Goal: Book appointment/travel/reservation

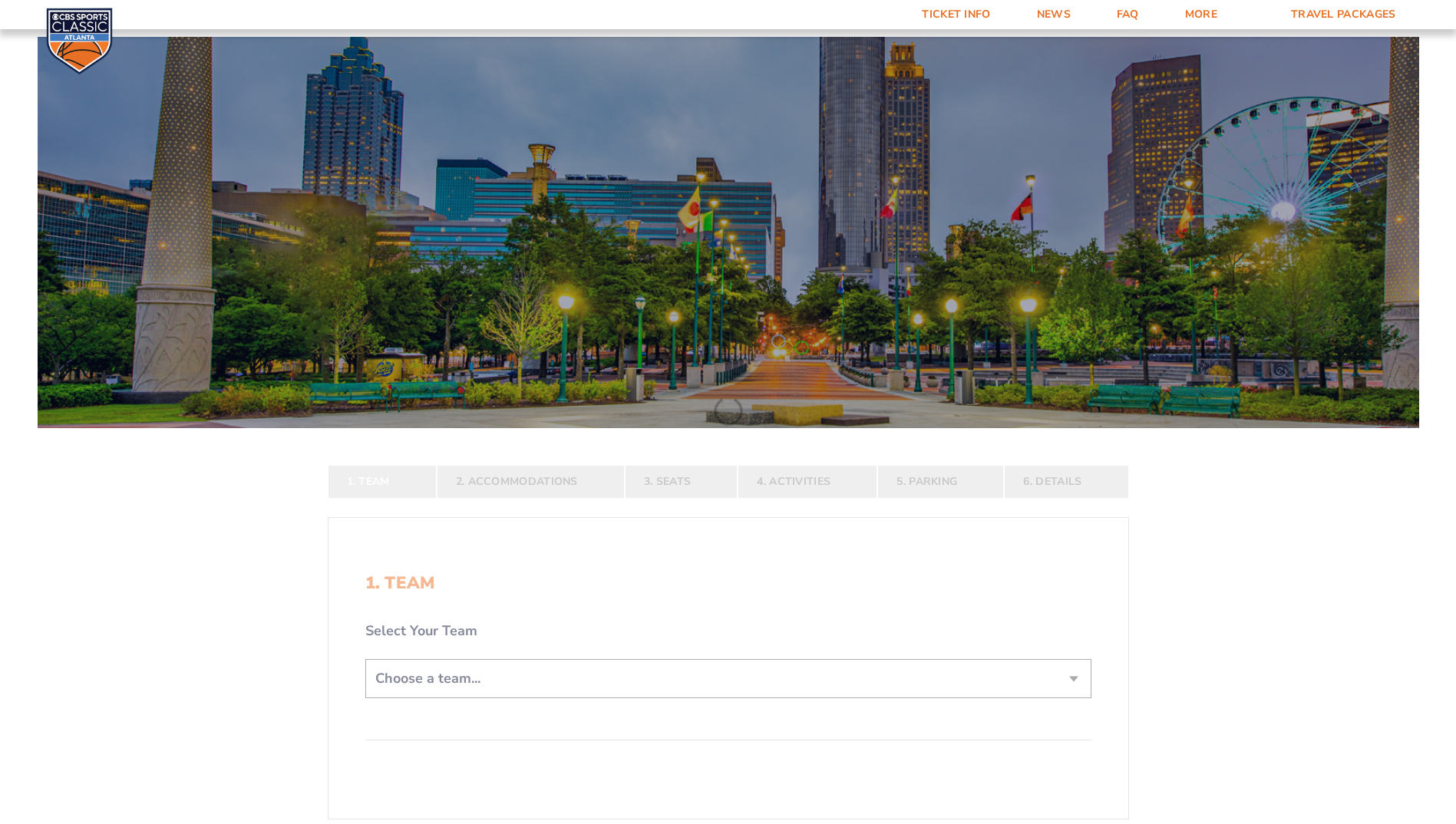
scroll to position [153, 0]
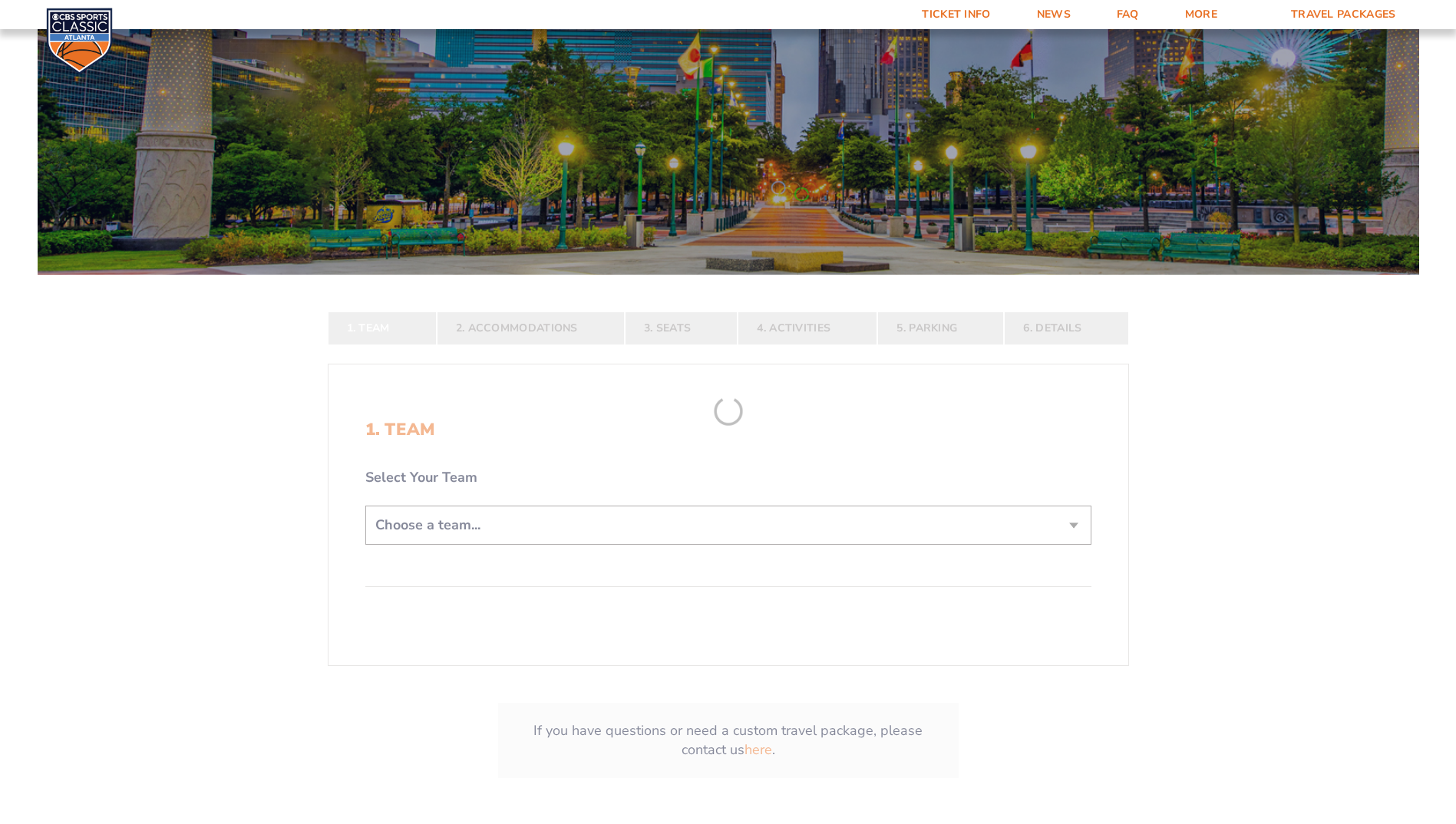
click at [591, 527] on form "[US_STATE] [US_STATE] Travel Package [US_STATE][GEOGRAPHIC_DATA] [US_STATE] Sta…" at bounding box center [728, 349] width 1456 height 1005
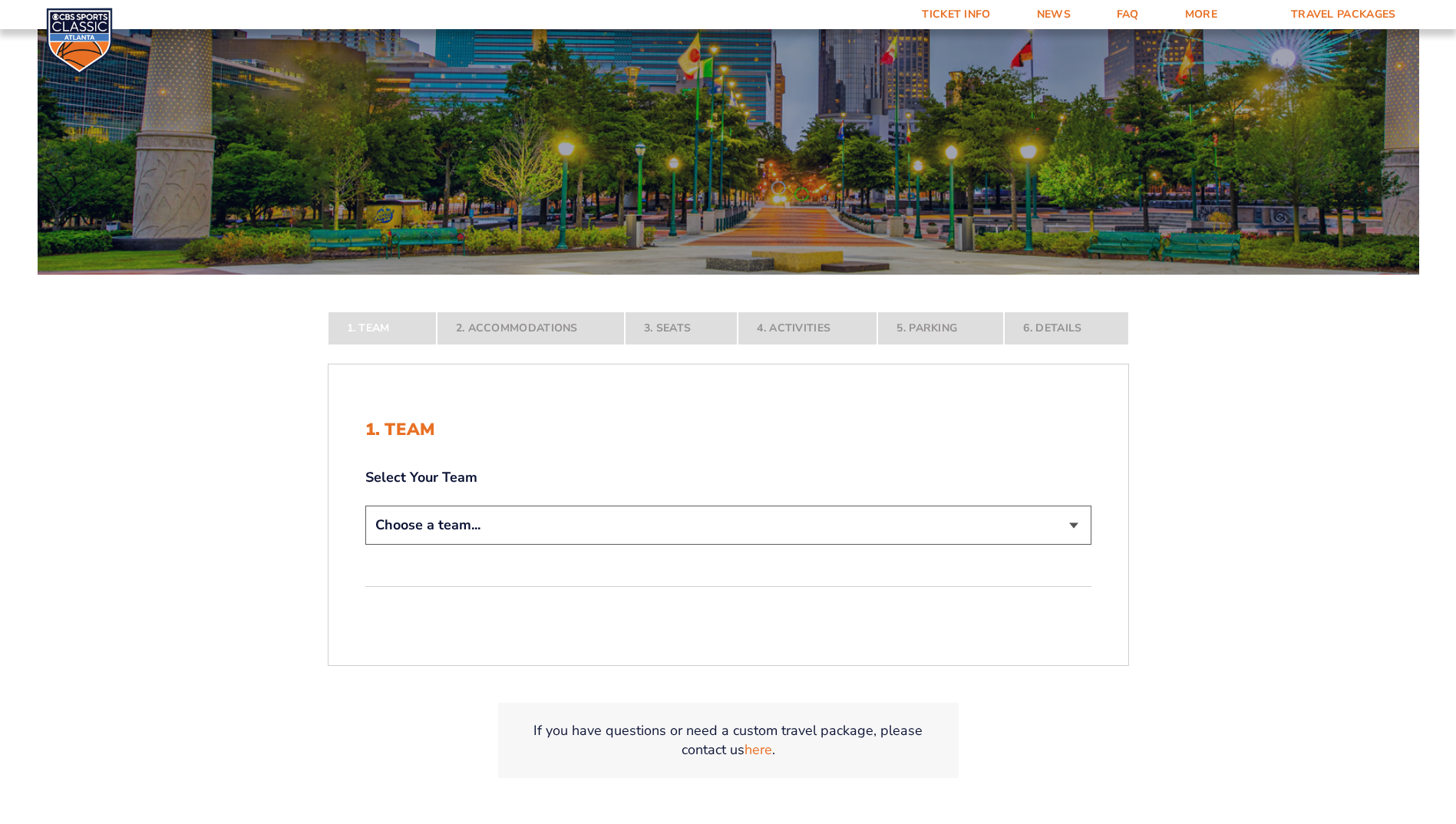
click at [835, 537] on select "Choose a team... [US_STATE] Wildcats [US_STATE] State Buckeyes [US_STATE] Tar H…" at bounding box center [728, 525] width 726 height 39
select select "12756"
click at [365, 544] on select "Choose a team... [US_STATE] Wildcats [US_STATE] State Buckeyes [US_STATE] Tar H…" at bounding box center [728, 525] width 726 height 39
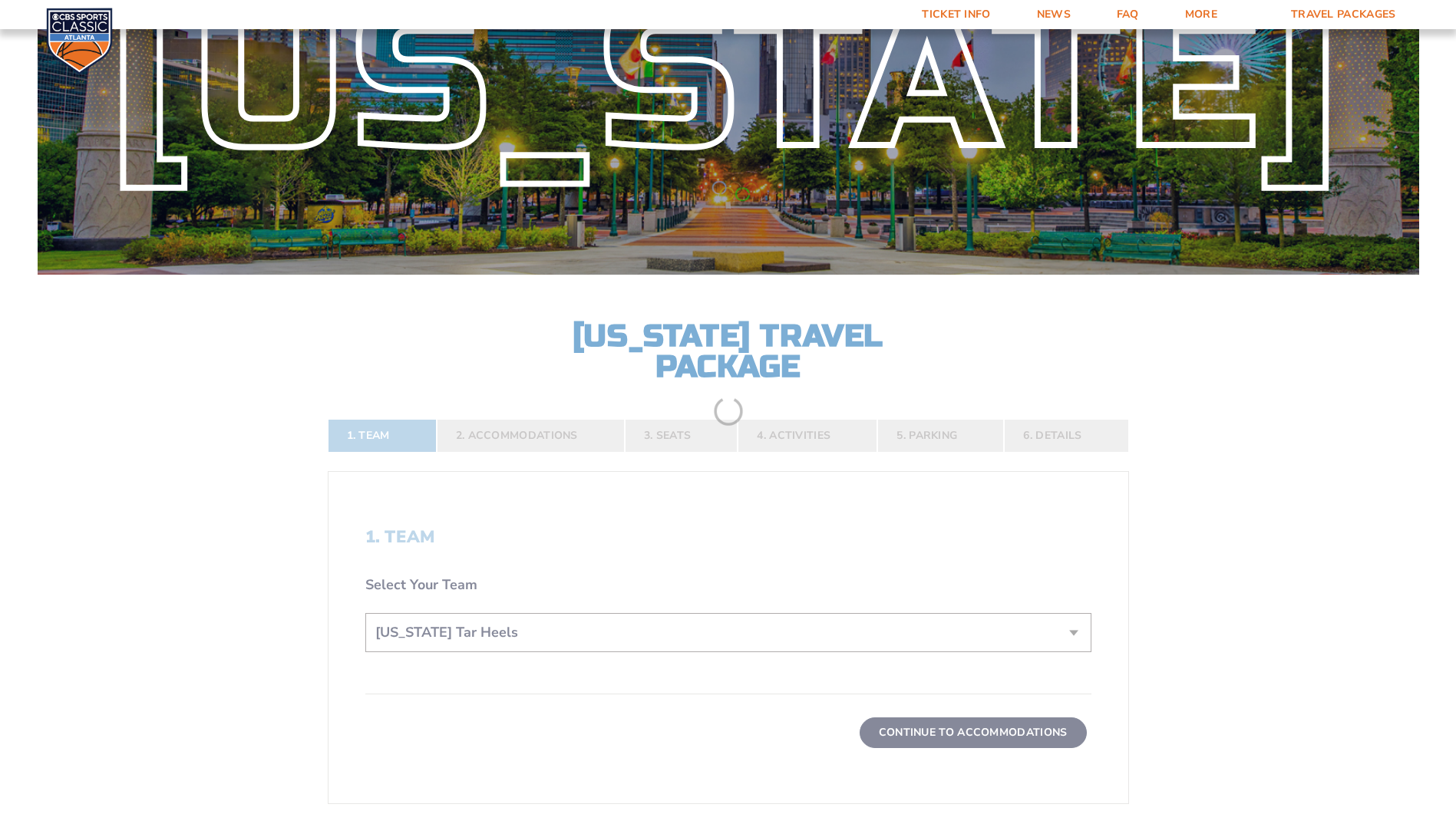
scroll to position [230, 0]
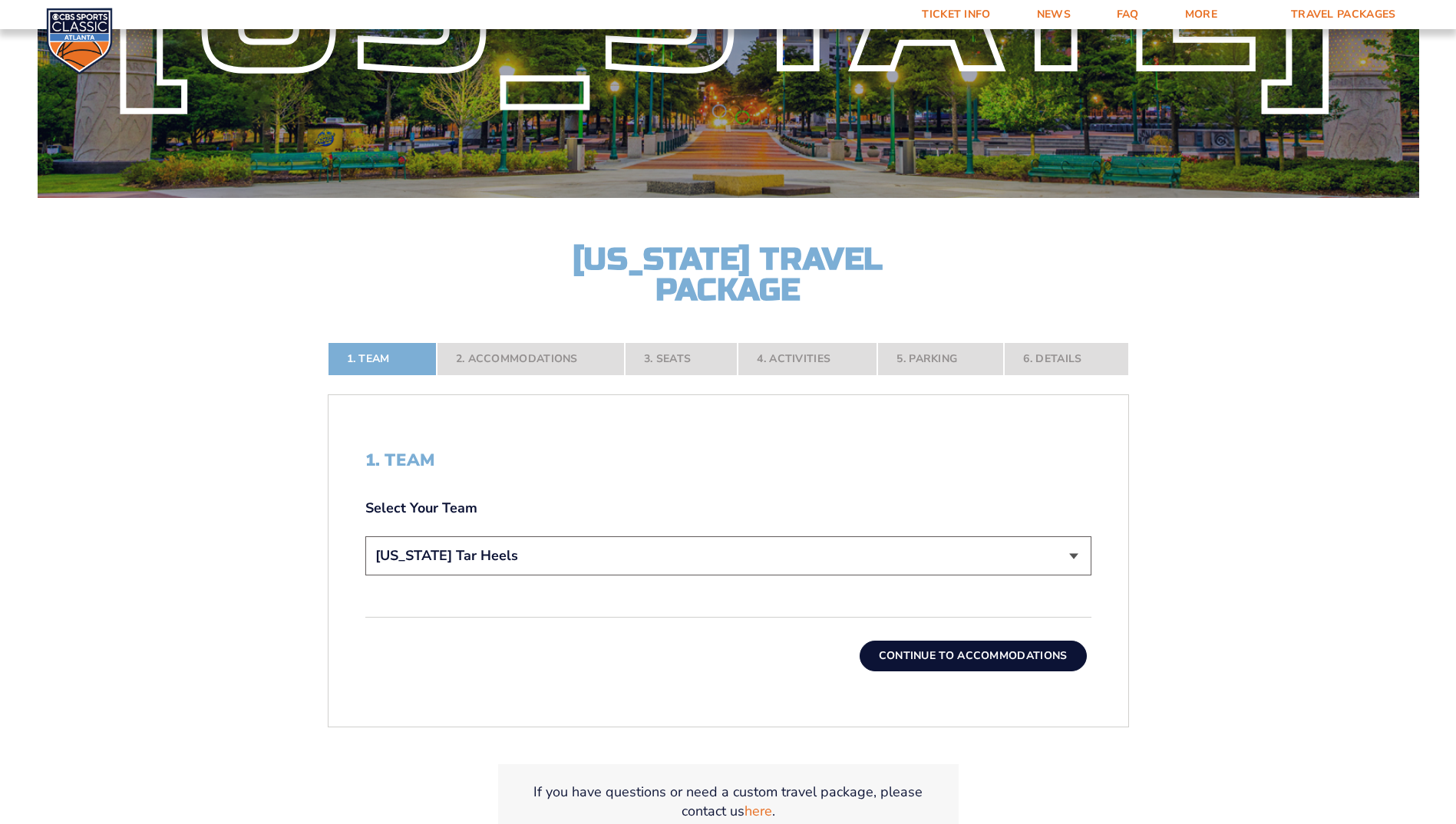
click at [1058, 650] on button "Continue To Accommodations" at bounding box center [973, 656] width 227 height 31
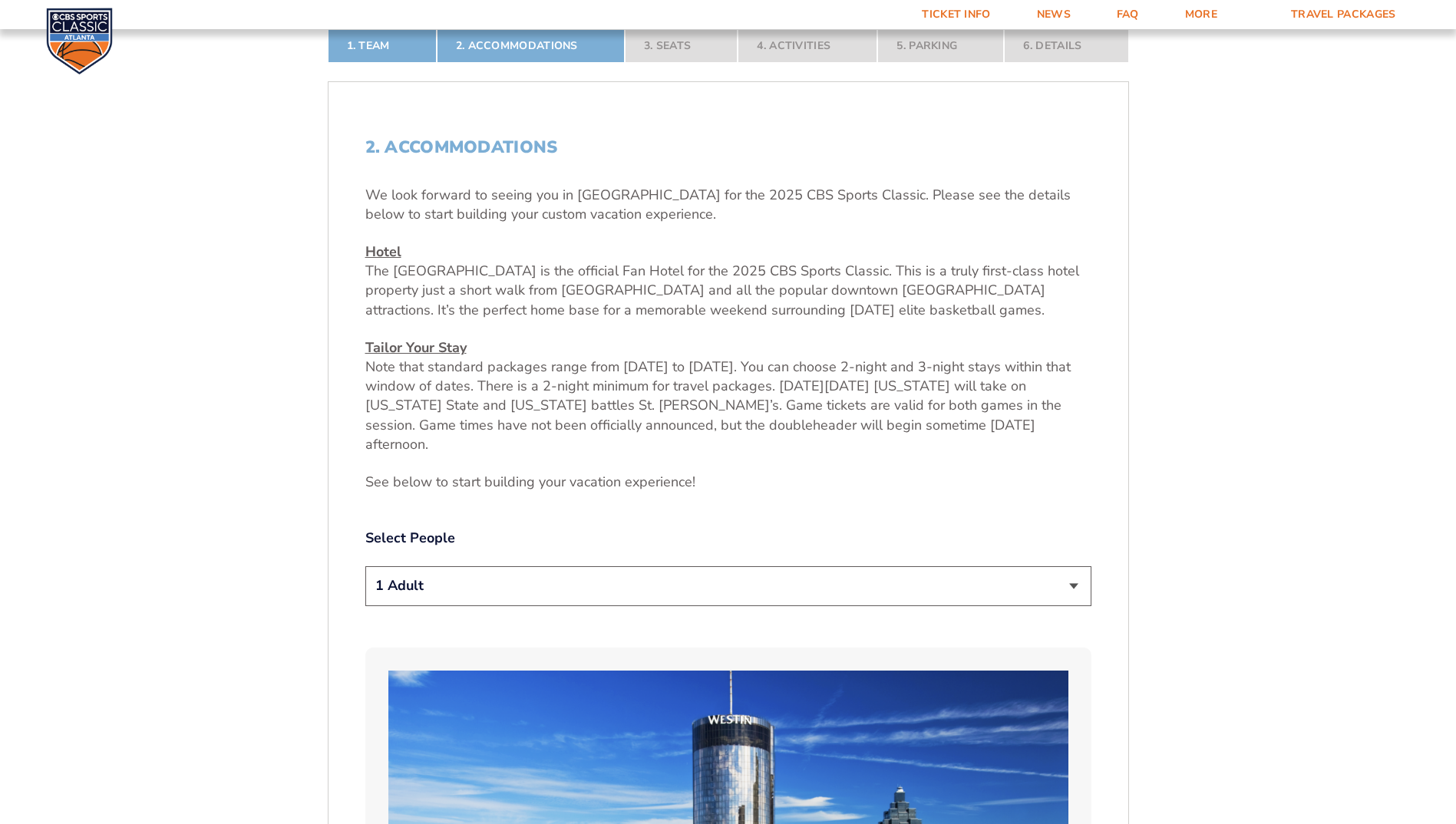
scroll to position [620, 0]
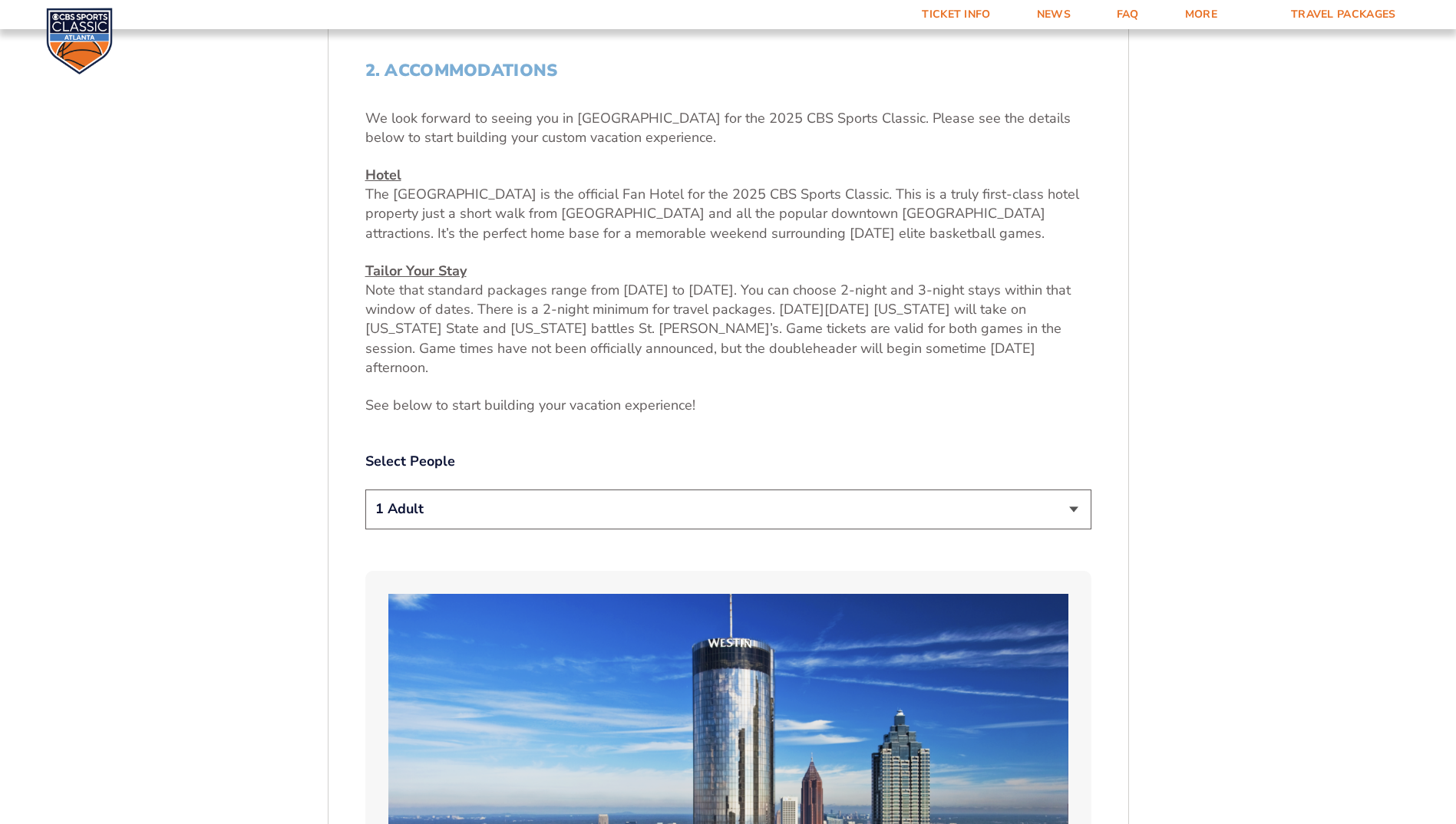
click at [1033, 490] on select "1 Adult 2 Adults 3 Adults 4 Adults 2 Adults + 1 Child 2 Adults + 2 Children 2 A…" at bounding box center [728, 509] width 726 height 39
select select "2 Adults"
click at [365, 490] on select "1 Adult 2 Adults 3 Adults 4 Adults 2 Adults + 1 Child 2 Adults + 2 Children 2 A…" at bounding box center [728, 509] width 726 height 39
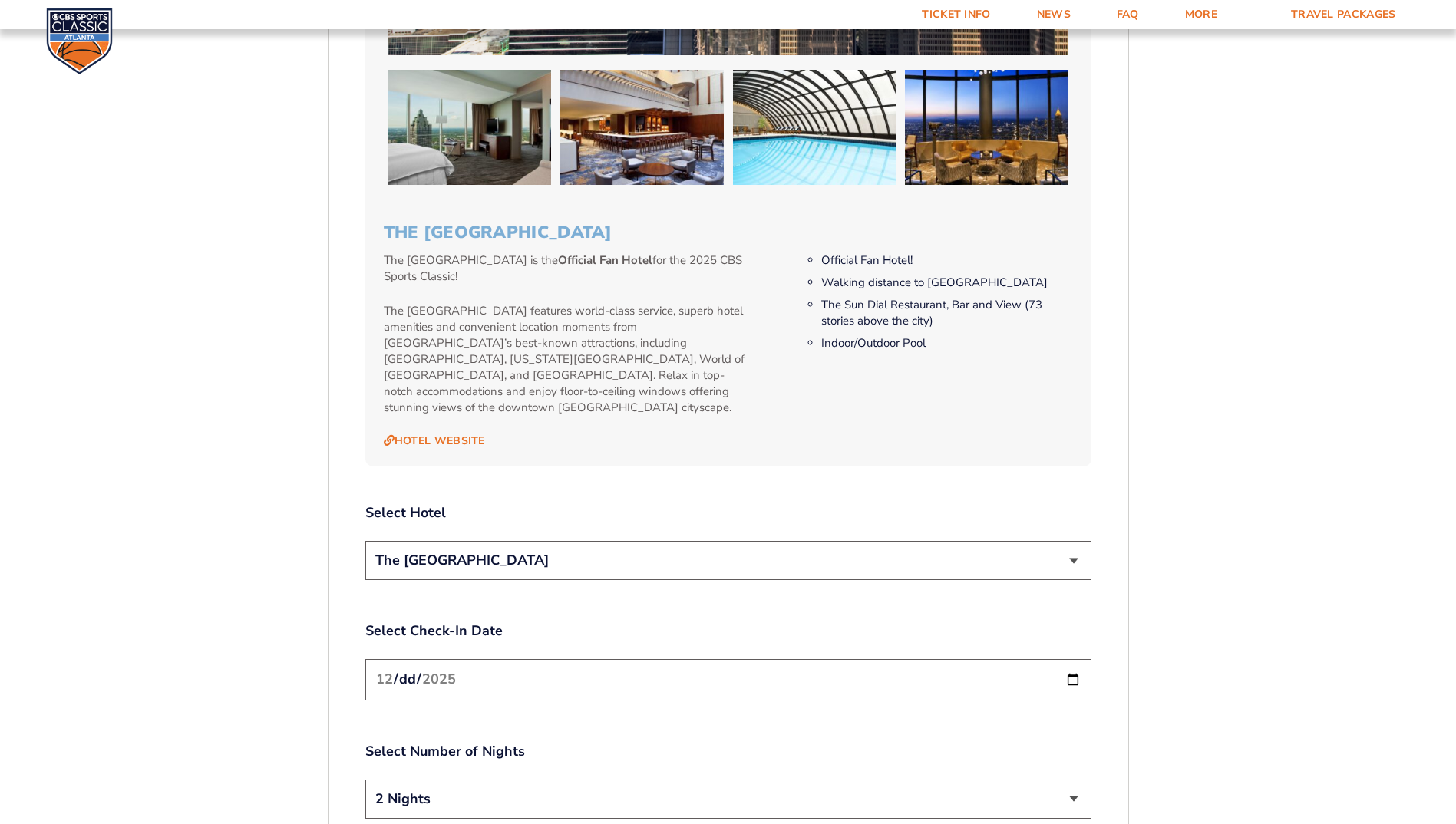
scroll to position [1694, 0]
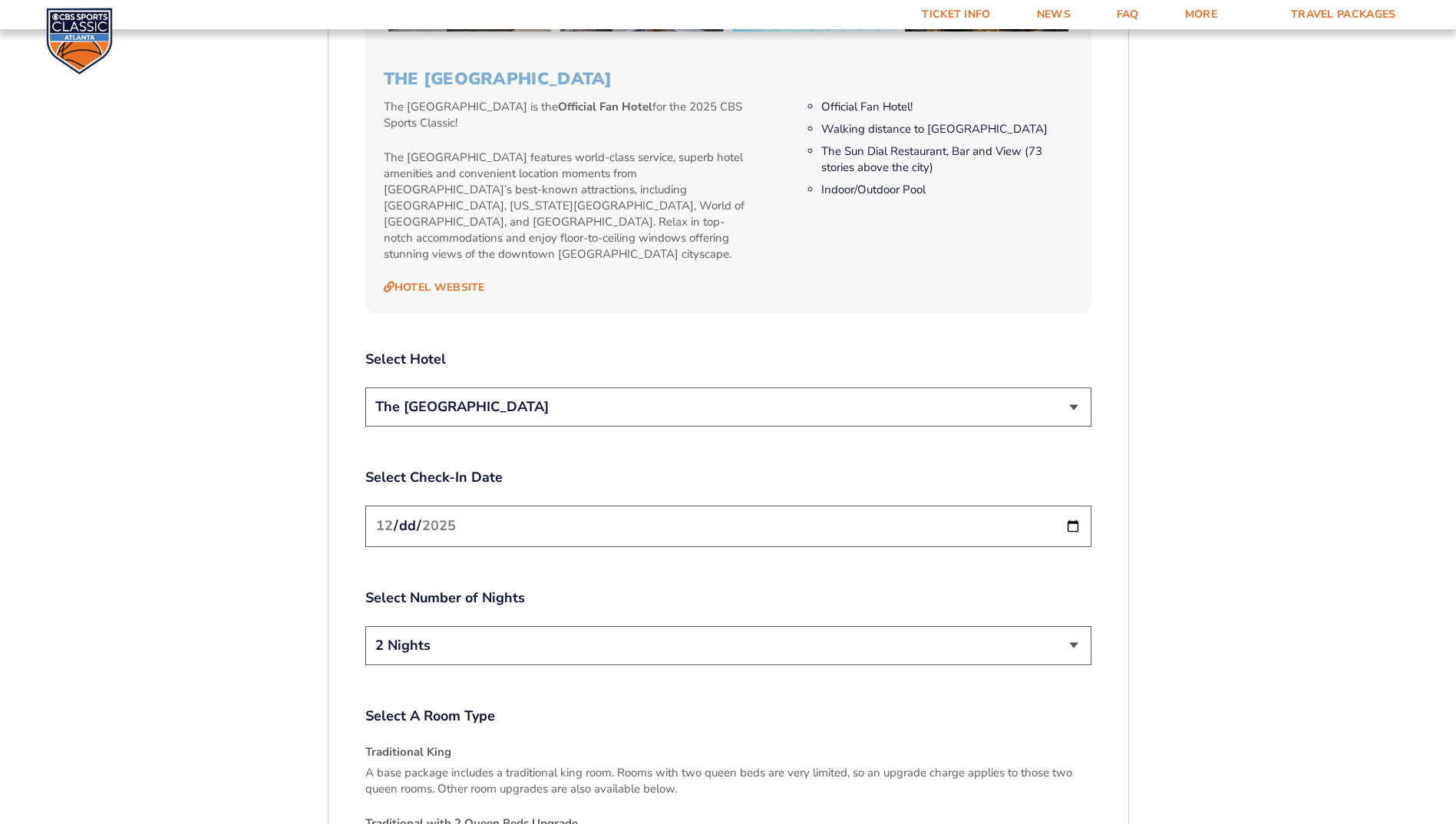
click at [794, 506] on input "[DATE]" at bounding box center [728, 526] width 726 height 40
click at [1075, 506] on input "[DATE]" at bounding box center [728, 526] width 726 height 40
click at [871, 649] on div "2. Accommodations We look forward to seeing you in [GEOGRAPHIC_DATA] for the 20…" at bounding box center [728, 63] width 726 height 2154
click at [855, 626] on select "2 Nights 3 Nights" at bounding box center [728, 645] width 726 height 39
click at [1040, 533] on div "2. Accommodations We look forward to seeing you in [GEOGRAPHIC_DATA] for the 20…" at bounding box center [728, 63] width 726 height 2154
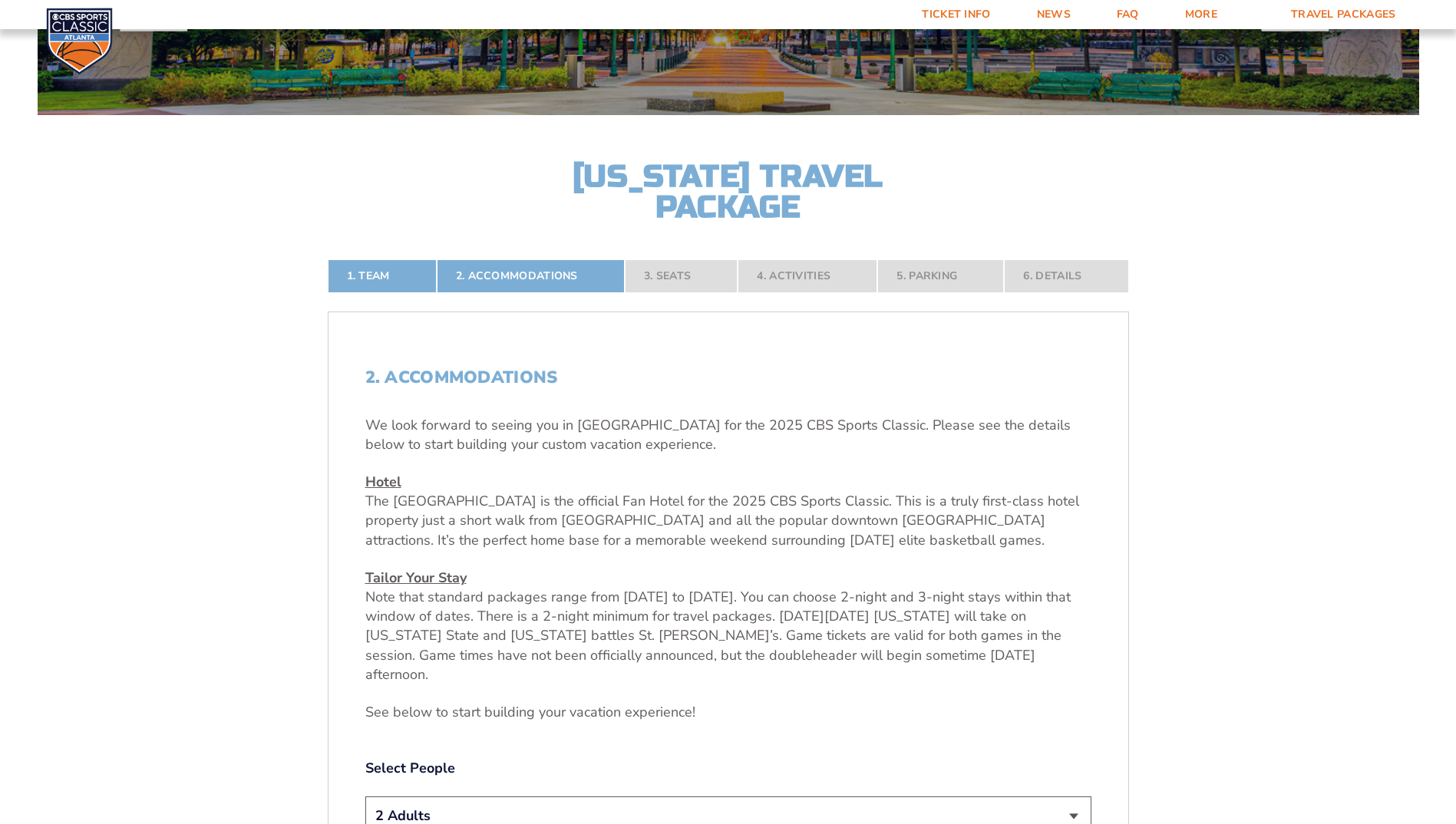
scroll to position [0, 0]
